Goal: Transaction & Acquisition: Purchase product/service

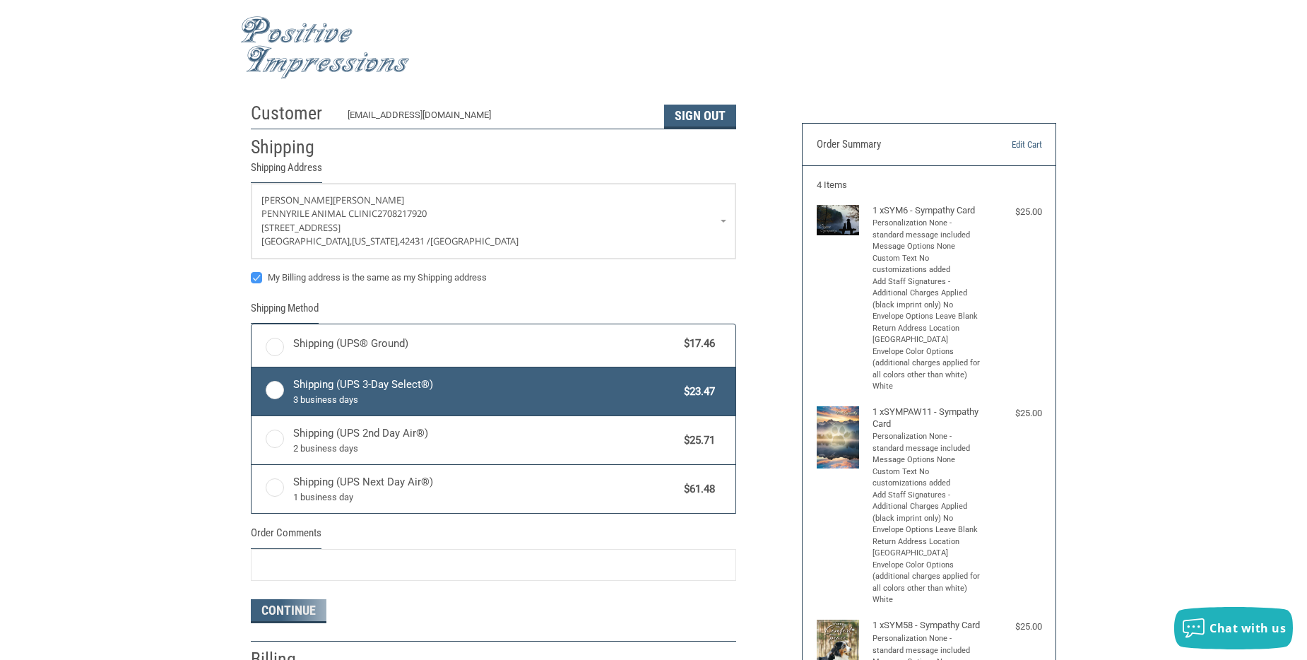
radio input "true"
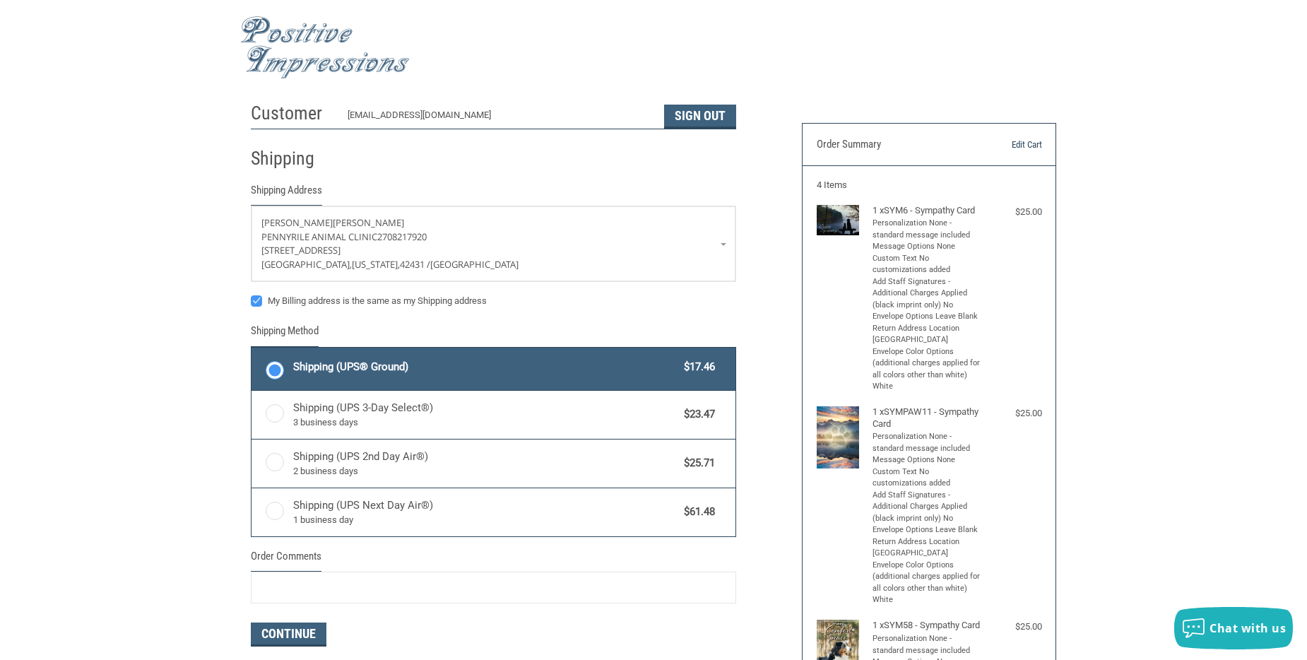
click at [1012, 141] on link "Edit Cart" at bounding box center [1005, 145] width 72 height 14
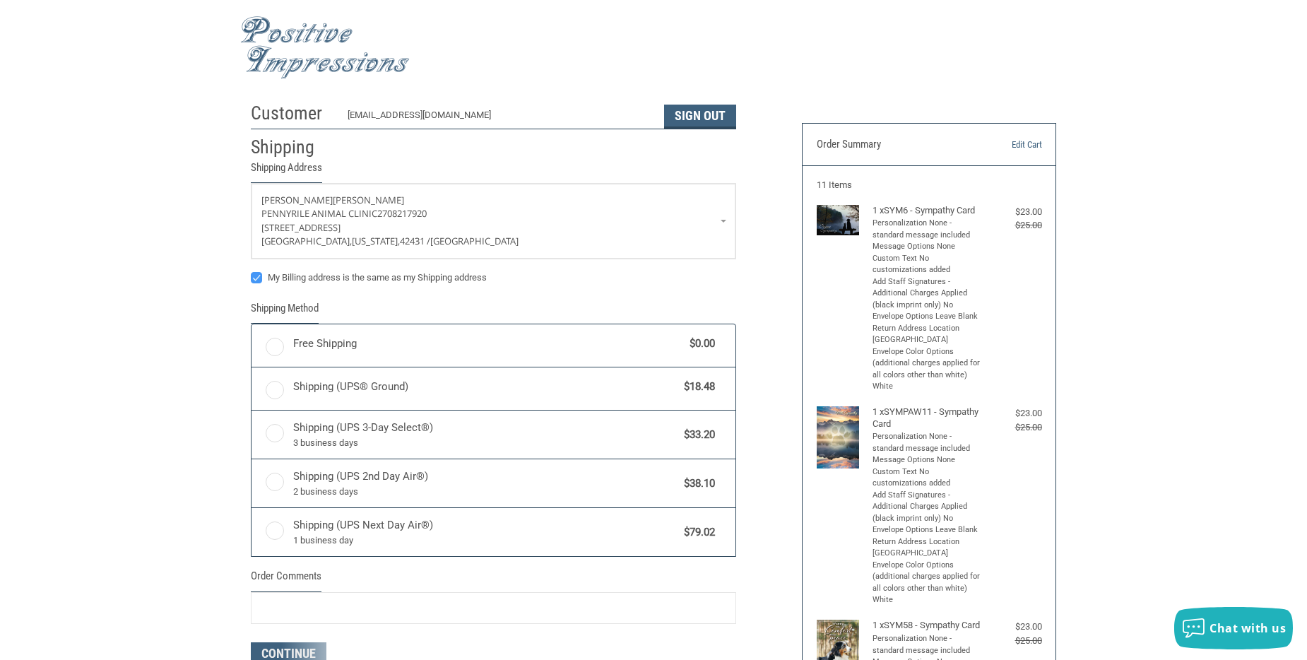
radio input "true"
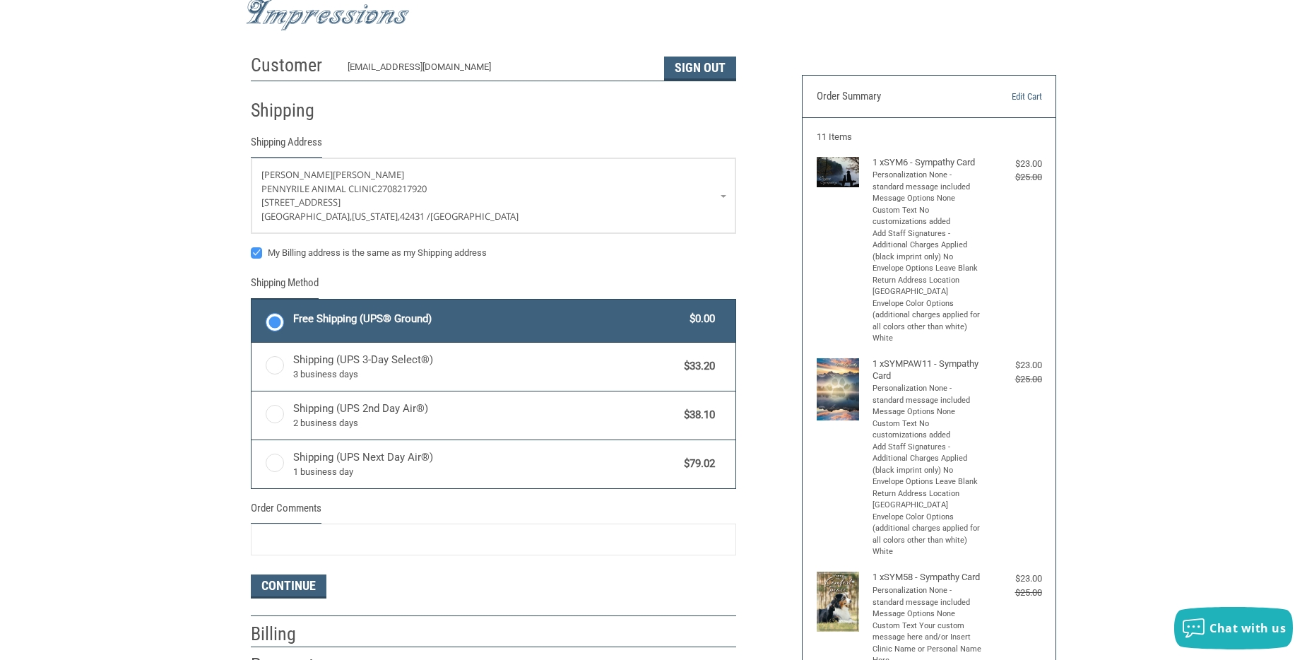
scroll to position [71, 0]
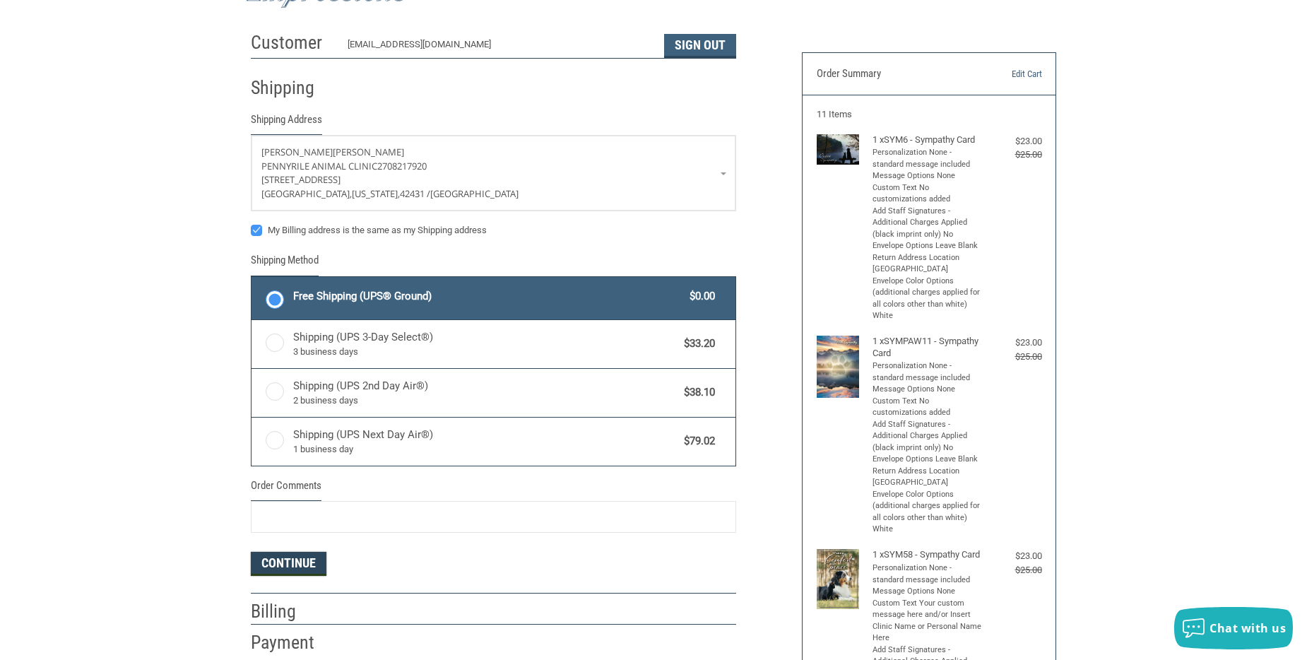
click at [280, 560] on button "Continue" at bounding box center [289, 564] width 76 height 24
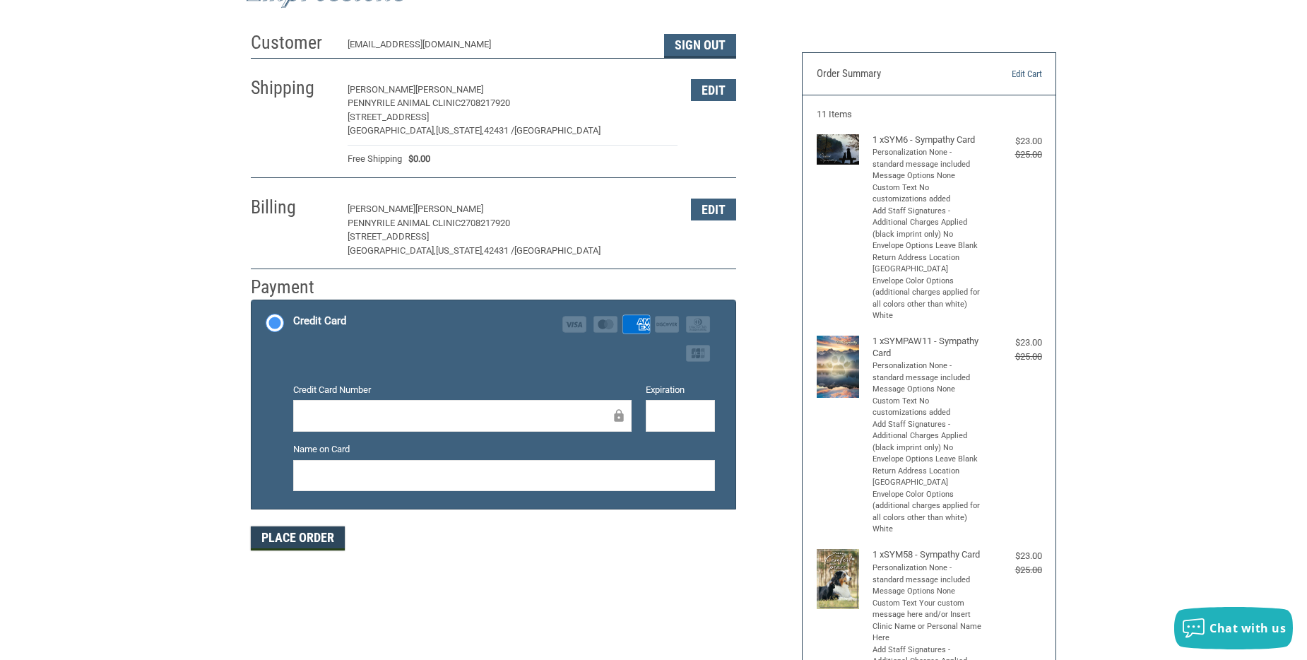
click at [285, 540] on button "Place Order" at bounding box center [298, 538] width 94 height 24
